Goal: Task Accomplishment & Management: Manage account settings

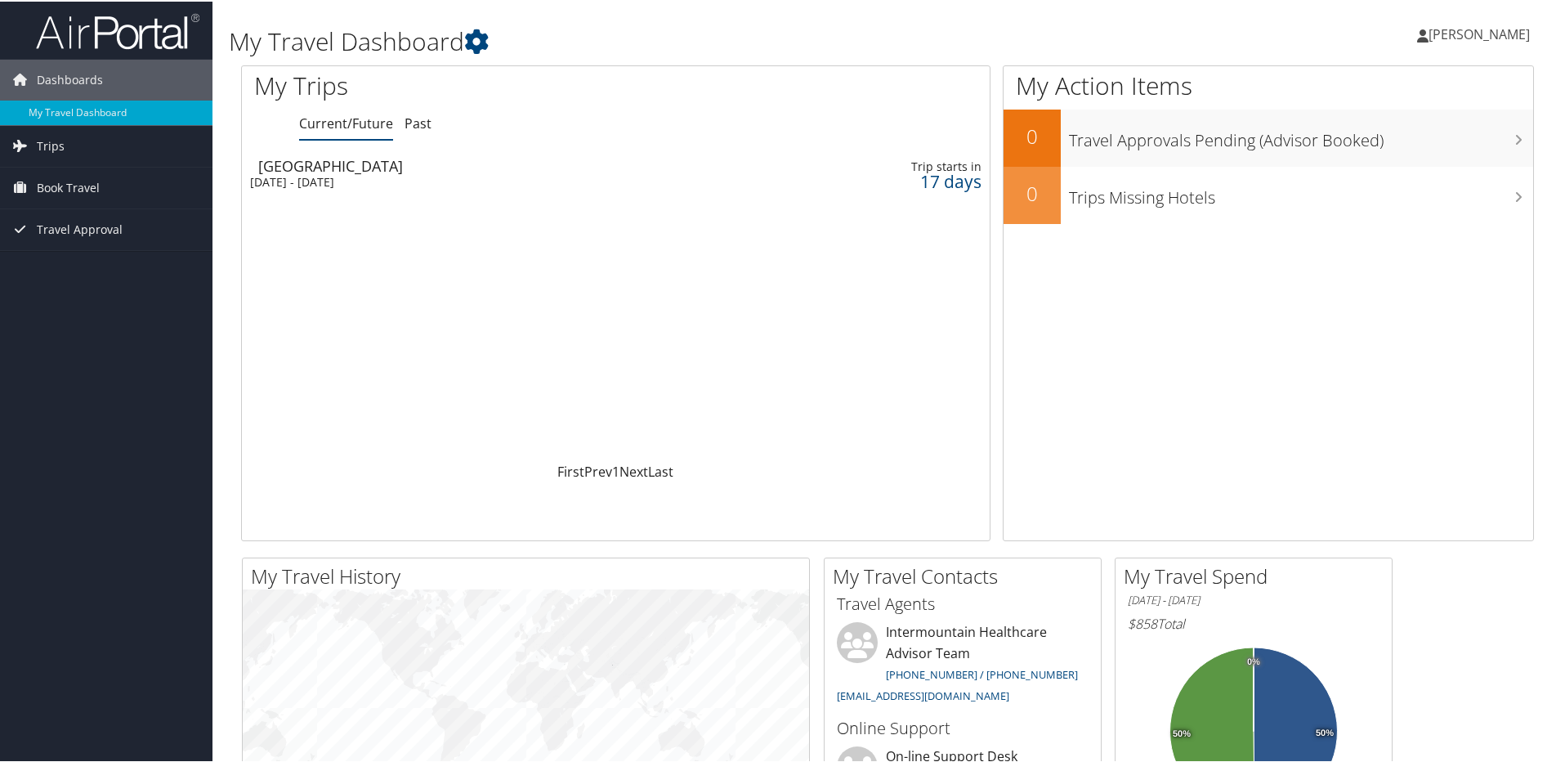
click at [310, 168] on div "Salt Lake City" at bounding box center [495, 164] width 475 height 15
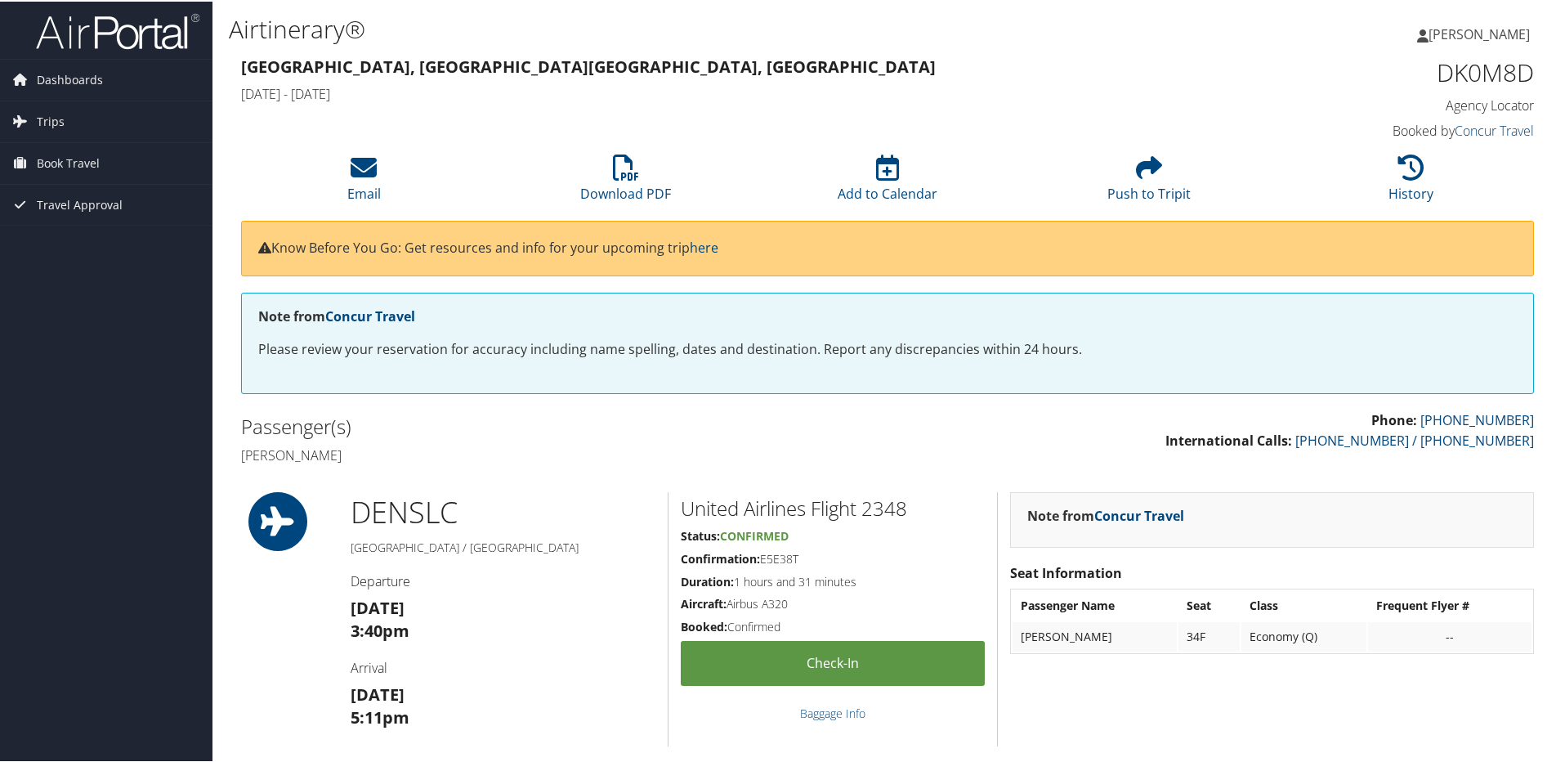
click at [1481, 34] on span "[PERSON_NAME]" at bounding box center [1479, 33] width 101 height 18
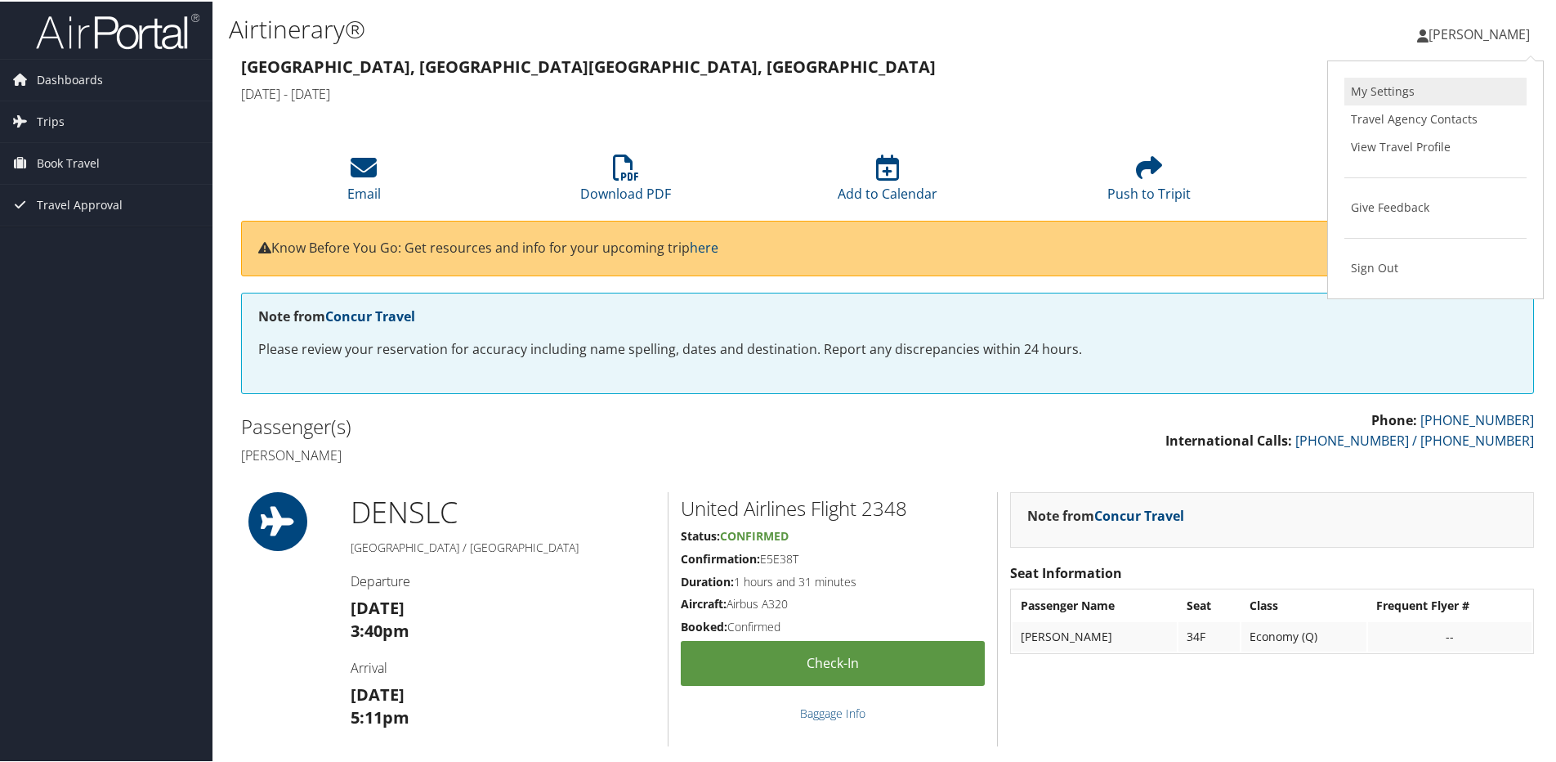
click at [1375, 86] on link "My Settings" at bounding box center [1435, 90] width 182 height 28
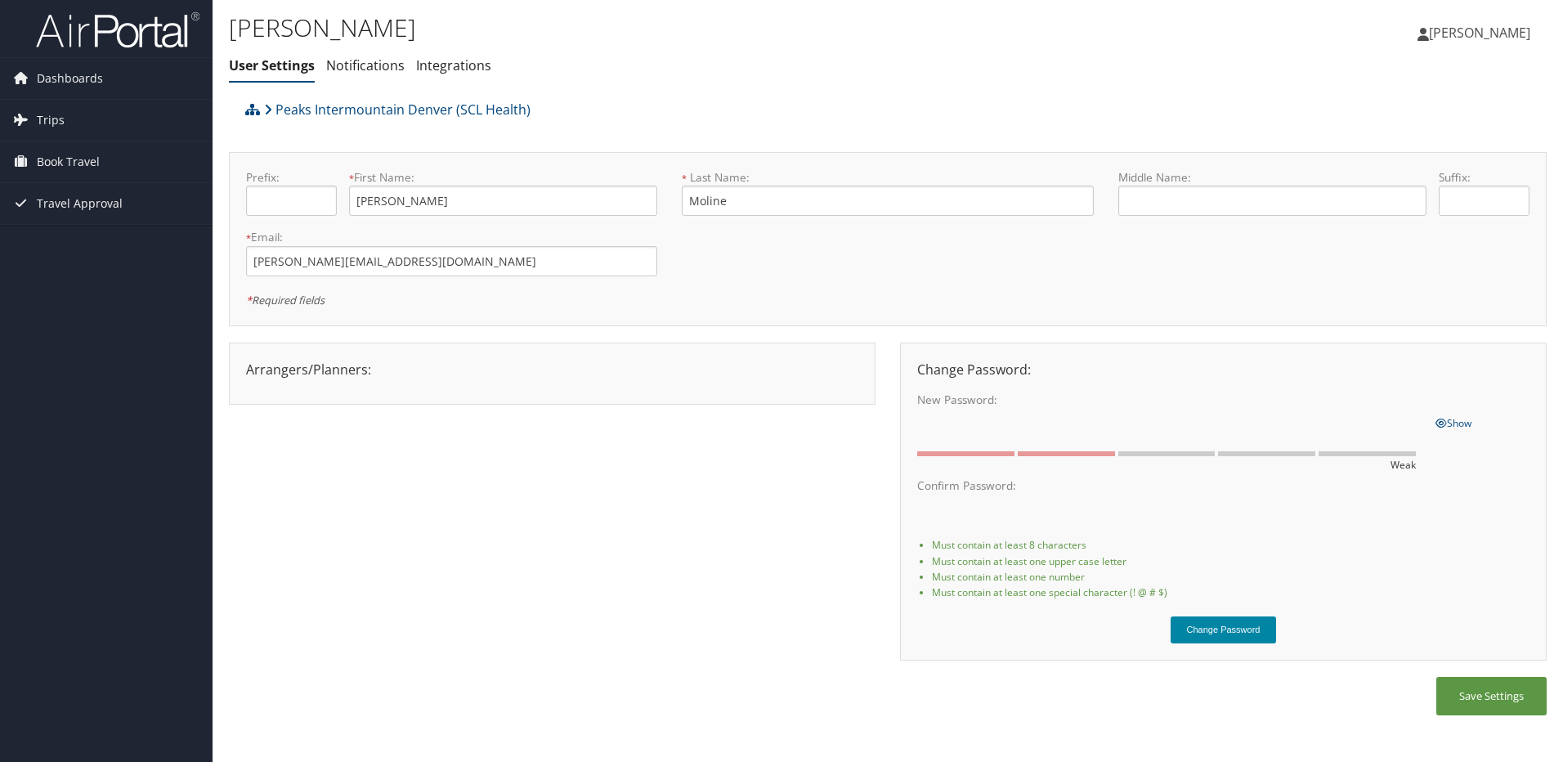
click at [1225, 632] on button "Change Password" at bounding box center [1223, 629] width 106 height 27
